Goal: Transaction & Acquisition: Purchase product/service

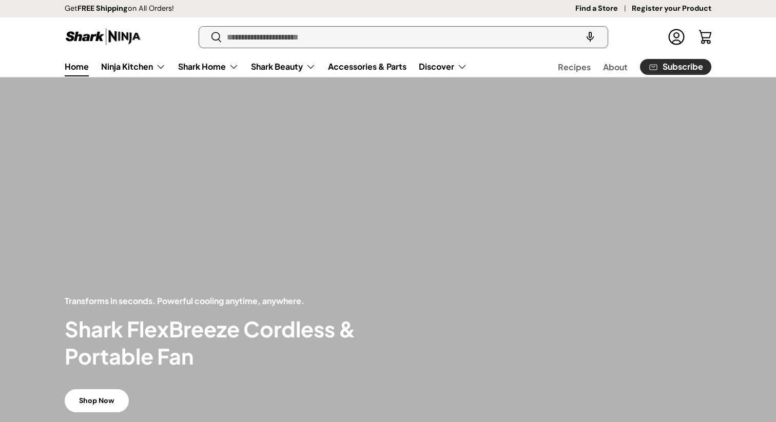
click at [254, 40] on input "Search" at bounding box center [403, 37] width 409 height 21
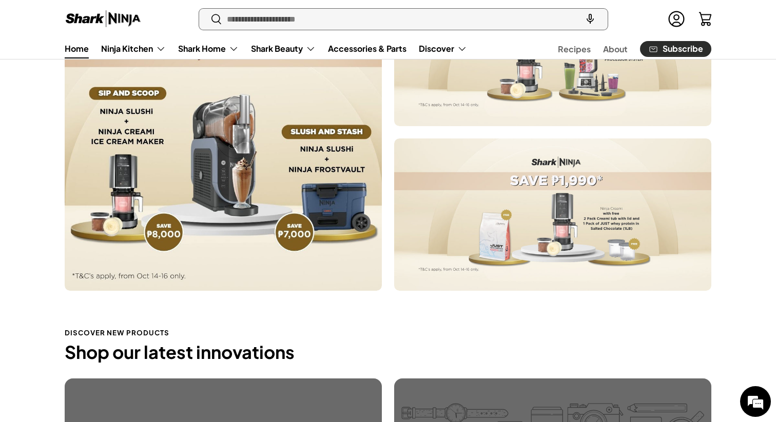
scroll to position [542, 0]
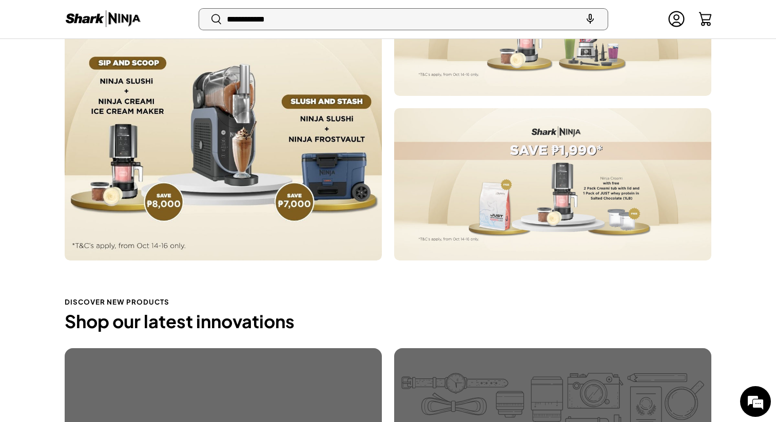
type input "**********"
click at [199, 8] on button "Search" at bounding box center [210, 20] width 23 height 24
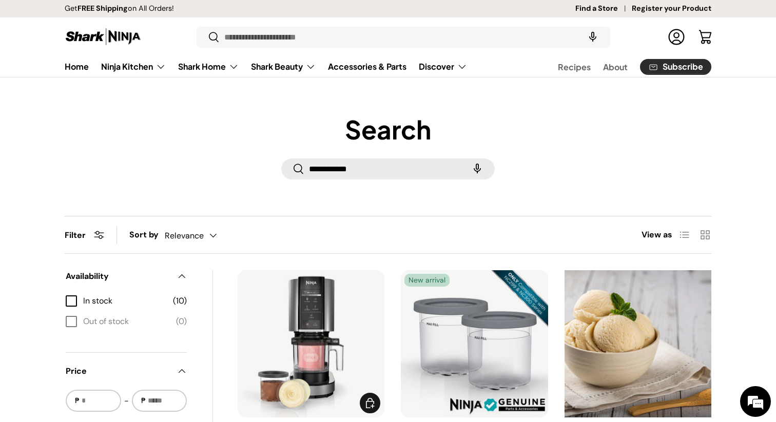
click at [0, 0] on img "Ninja Creami Ice Cream Maker (NC300)" at bounding box center [0, 0] width 0 height 0
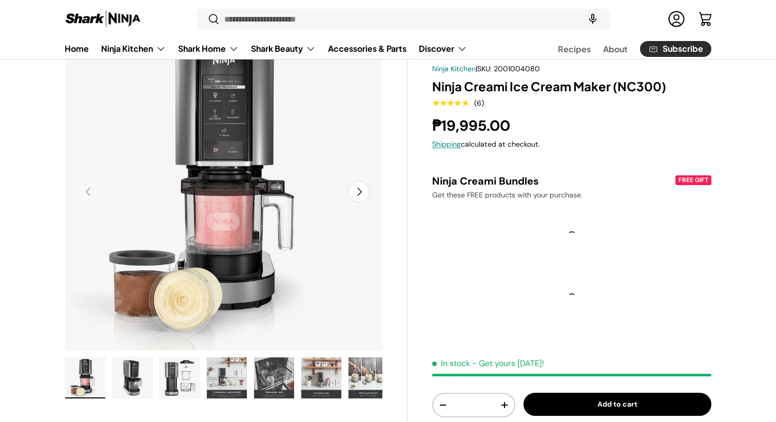
scroll to position [77, 0]
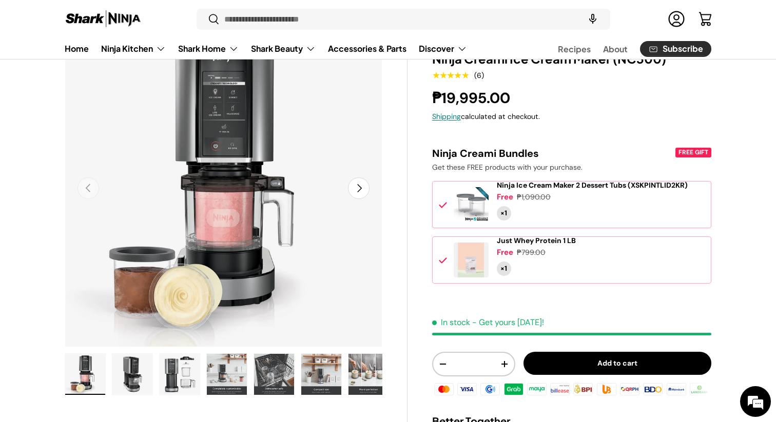
click at [354, 180] on button "Next" at bounding box center [359, 189] width 22 height 22
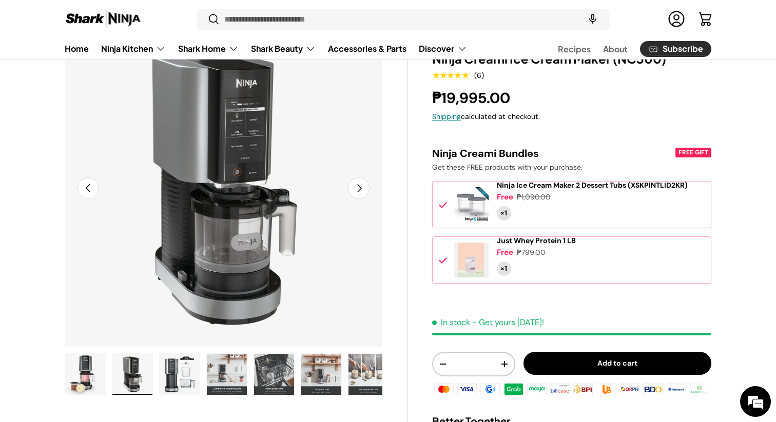
click at [354, 180] on button "Next" at bounding box center [359, 189] width 22 height 22
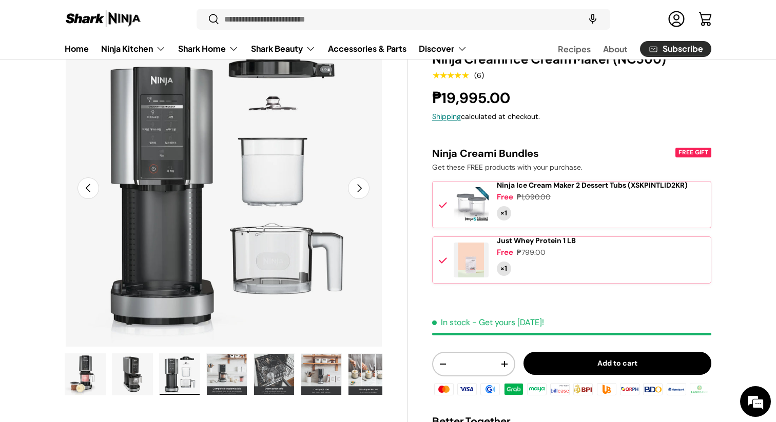
click at [354, 180] on button "Next" at bounding box center [359, 189] width 22 height 22
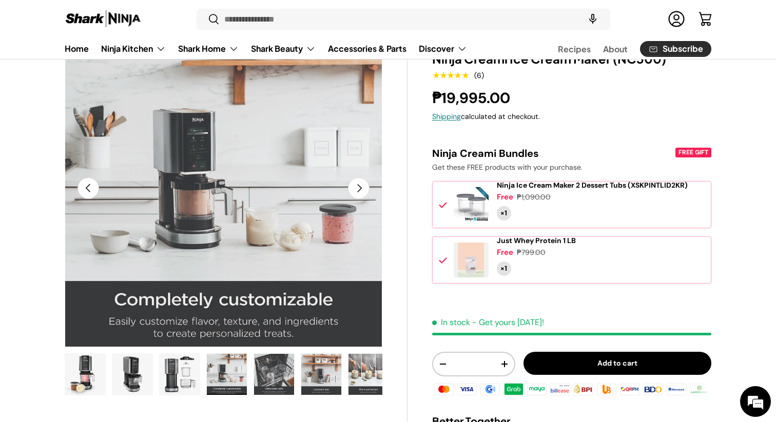
click at [354, 180] on button "Next" at bounding box center [359, 189] width 22 height 22
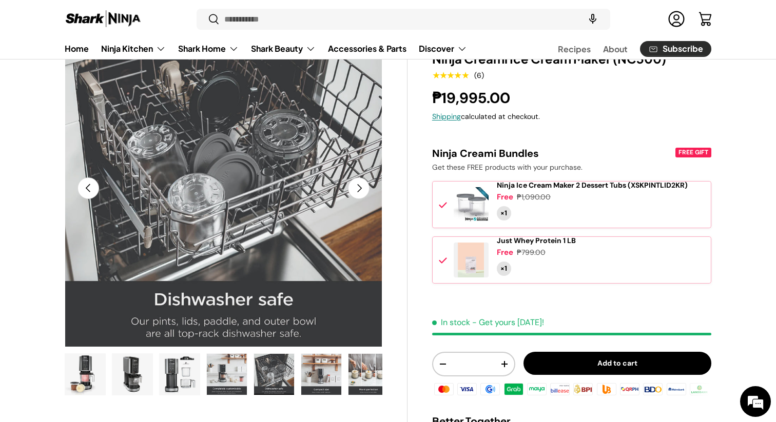
click at [354, 180] on button "Next" at bounding box center [359, 189] width 22 height 22
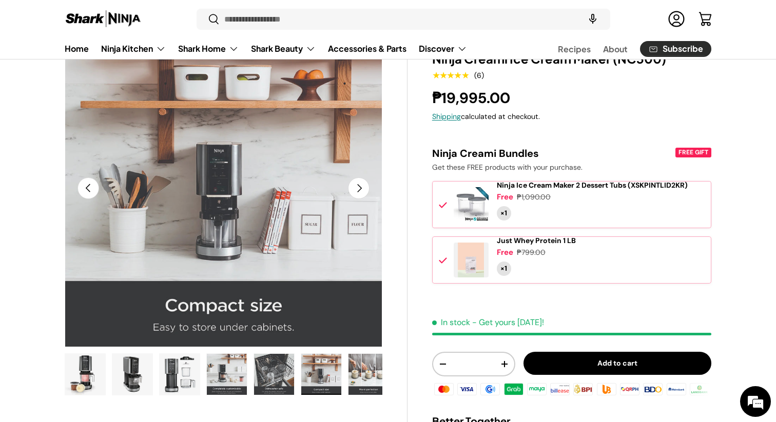
click at [354, 180] on button "Next" at bounding box center [359, 189] width 22 height 22
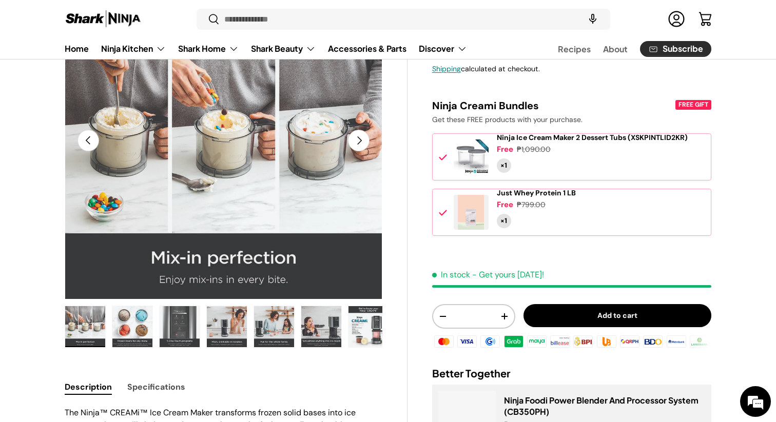
scroll to position [88, 0]
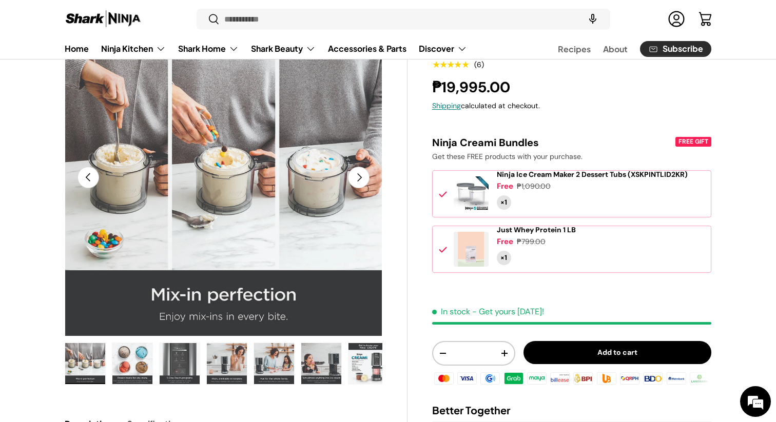
click at [358, 177] on button "Next" at bounding box center [359, 178] width 22 height 22
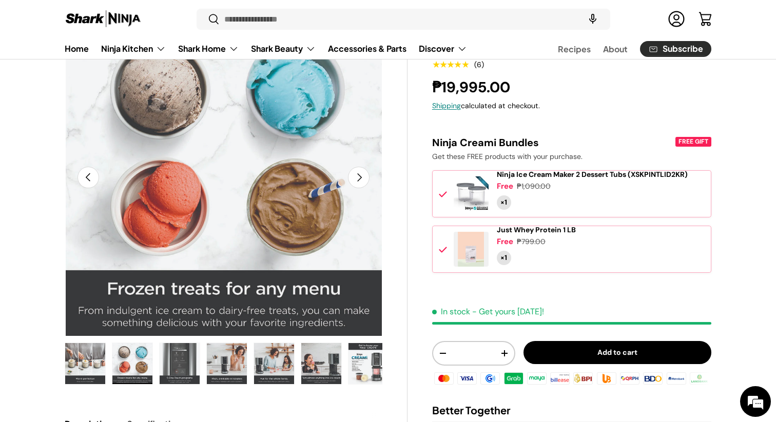
click at [358, 177] on button "Next" at bounding box center [359, 178] width 22 height 22
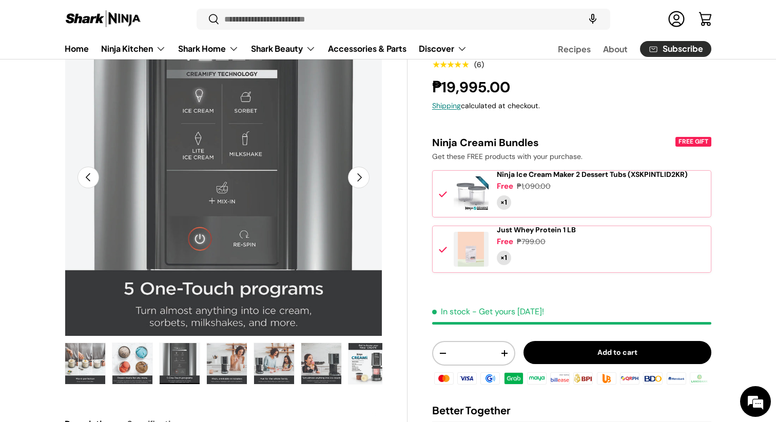
click at [358, 177] on button "Next" at bounding box center [359, 178] width 22 height 22
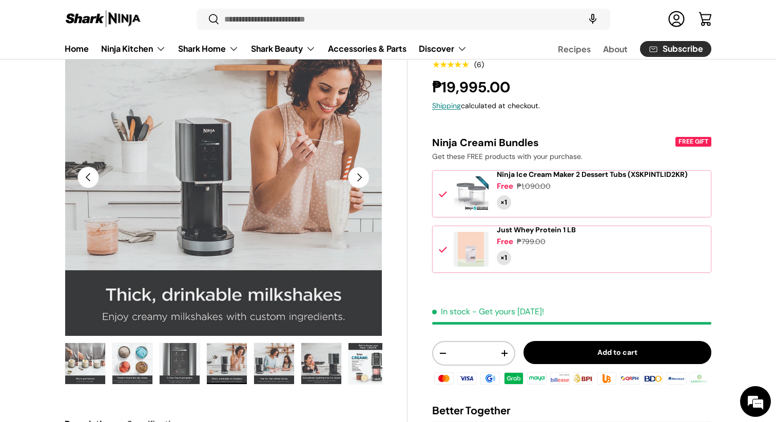
click at [358, 177] on button "Next" at bounding box center [359, 178] width 22 height 22
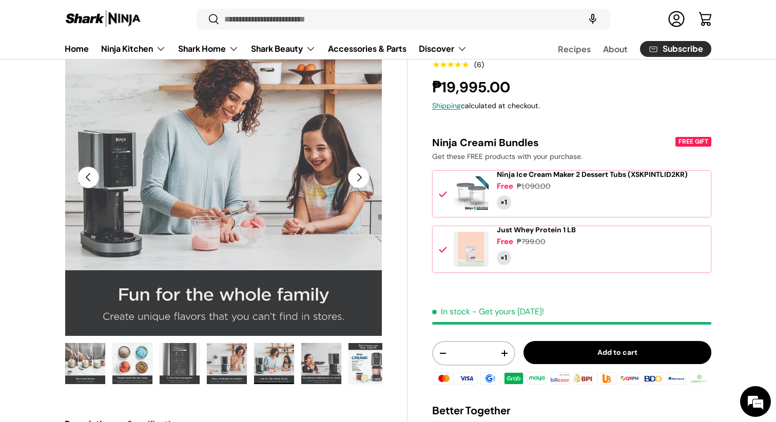
click at [358, 177] on button "Next" at bounding box center [359, 178] width 22 height 22
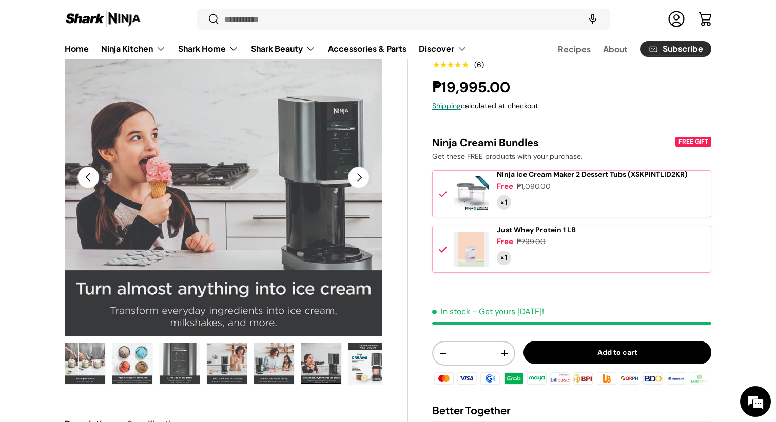
click at [358, 177] on button "Next" at bounding box center [359, 178] width 22 height 22
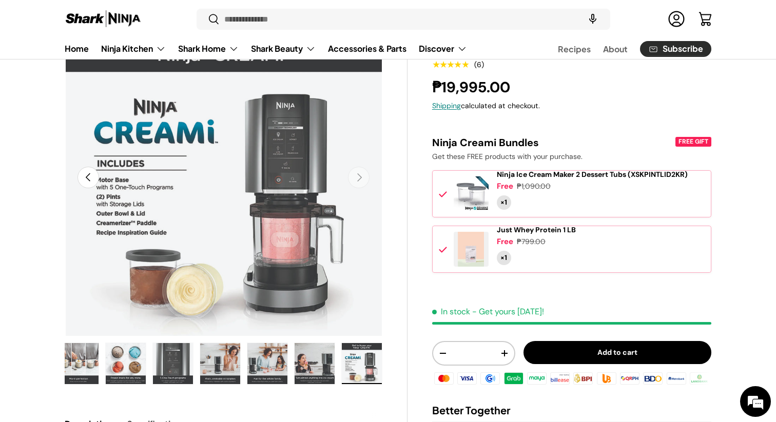
scroll to position [0, 3872]
